Goal: Transaction & Acquisition: Register for event/course

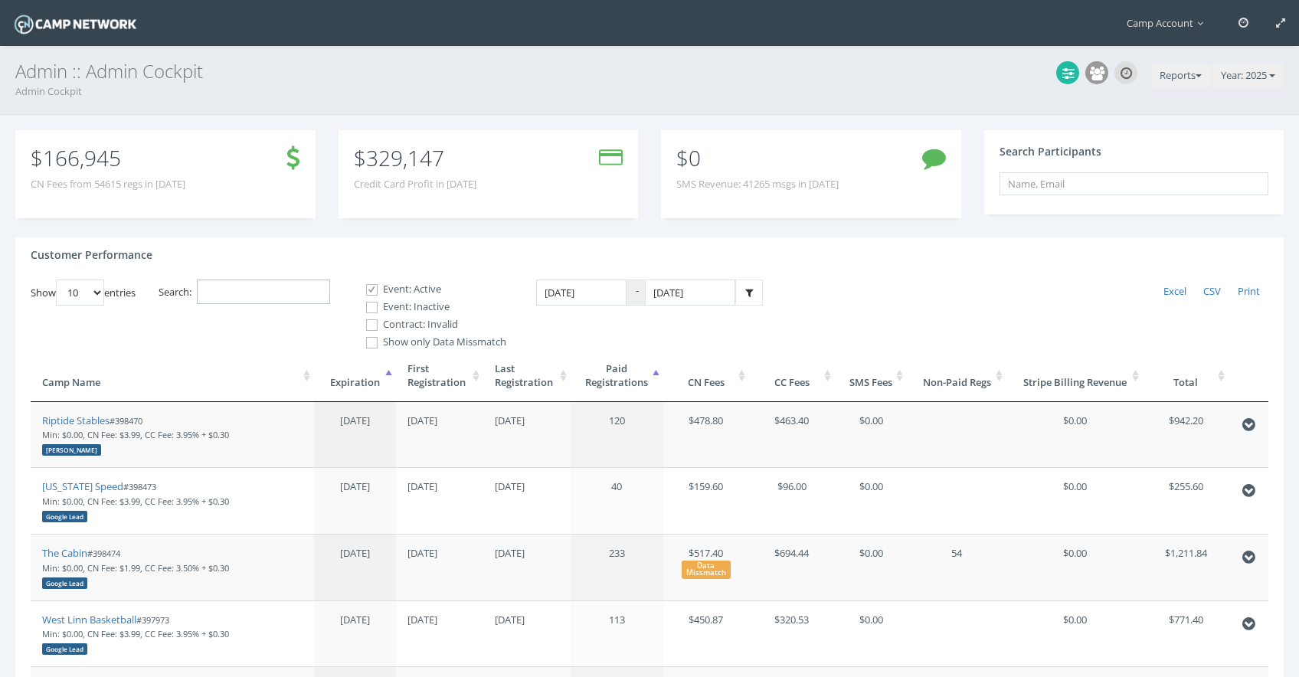
click at [301, 290] on input "Search:" at bounding box center [263, 291] width 133 height 25
type input "a"
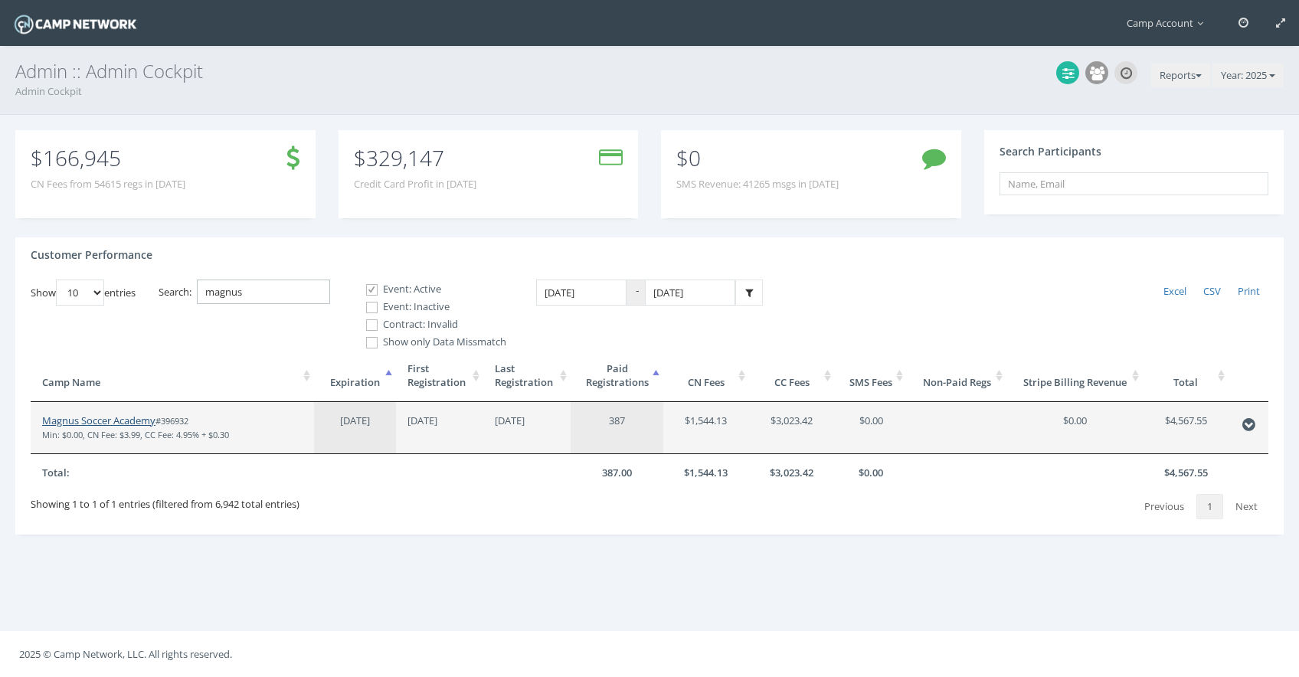
type input "magnus"
drag, startPoint x: 114, startPoint y: 422, endPoint x: 166, endPoint y: 52, distance: 373.5
click at [0, 0] on main "Camp Account My Profile My Events My Team" at bounding box center [649, 338] width 1299 height 677
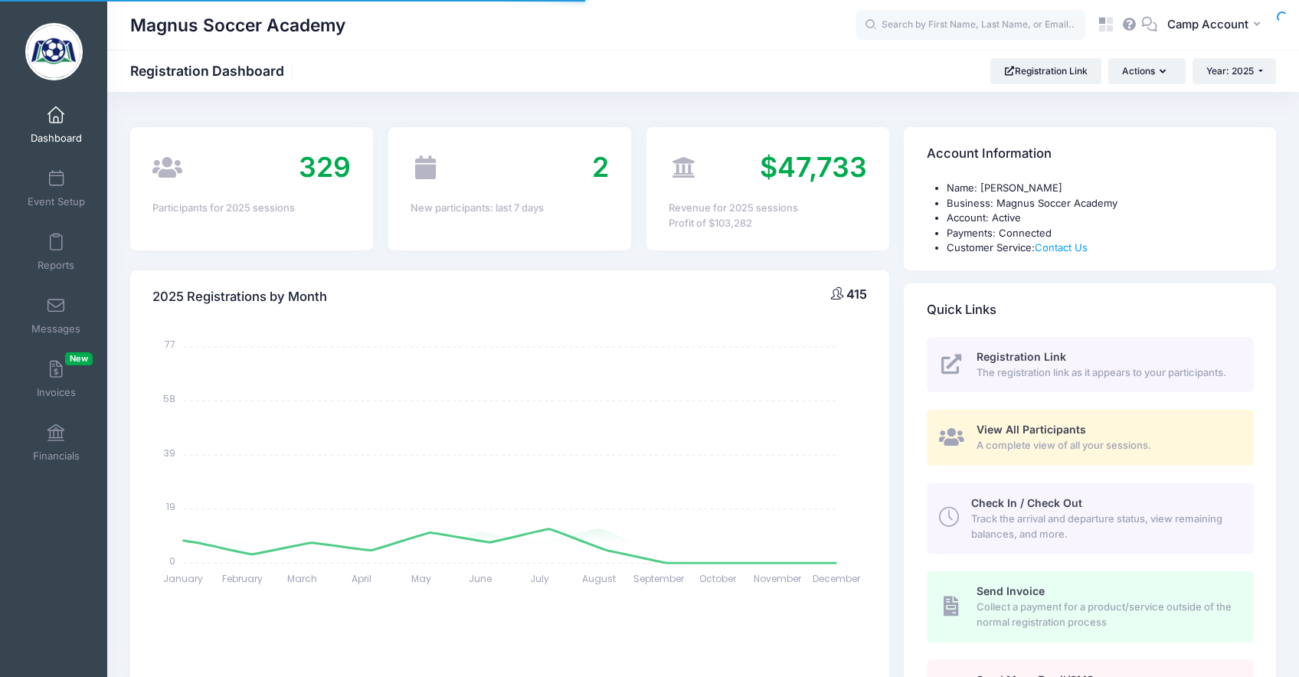
select select
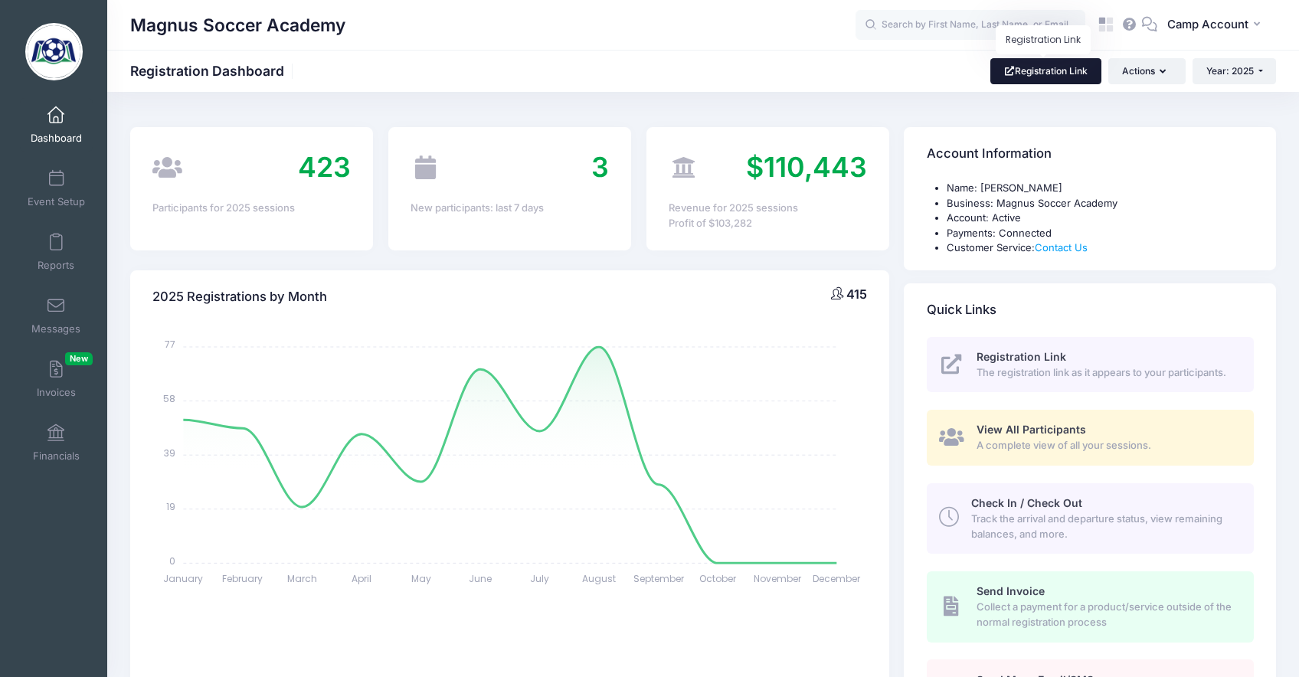
click at [1049, 66] on link "Registration Link" at bounding box center [1045, 71] width 111 height 26
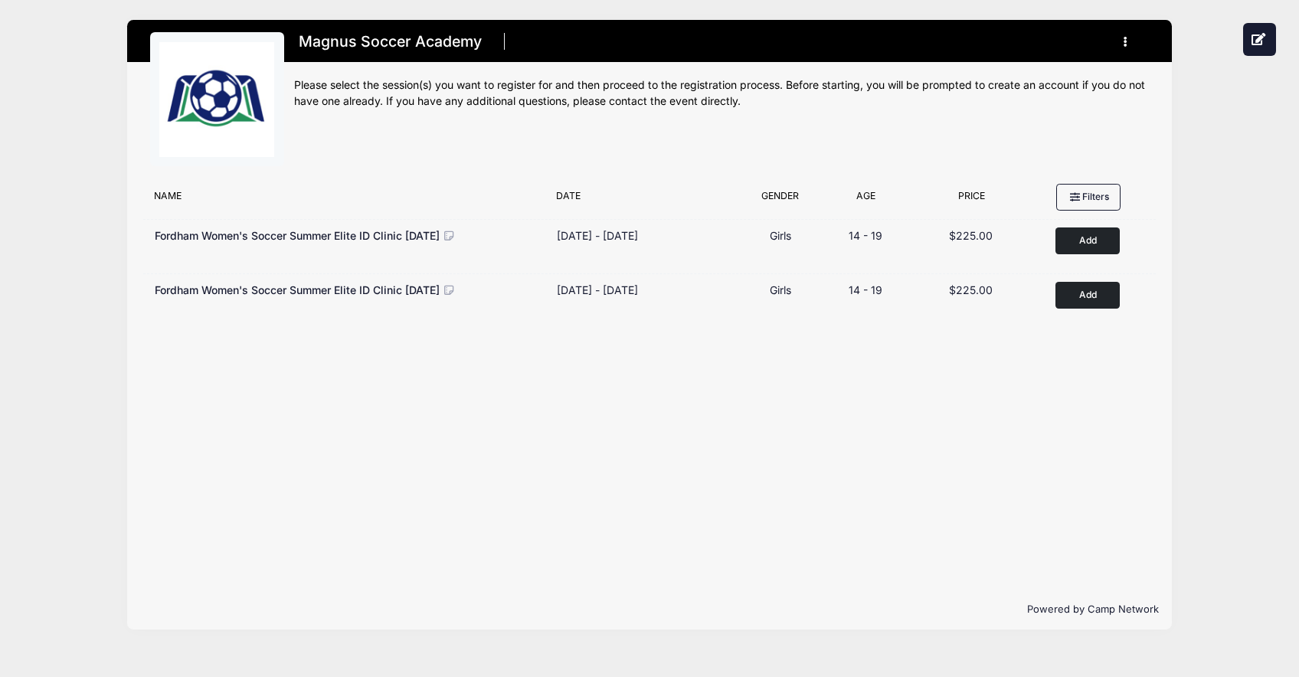
click at [74, 225] on div "Magnus Soccer Academy Register My Profile My Events My Registrations" at bounding box center [649, 324] width 1253 height 649
